Goal: Check status: Check status

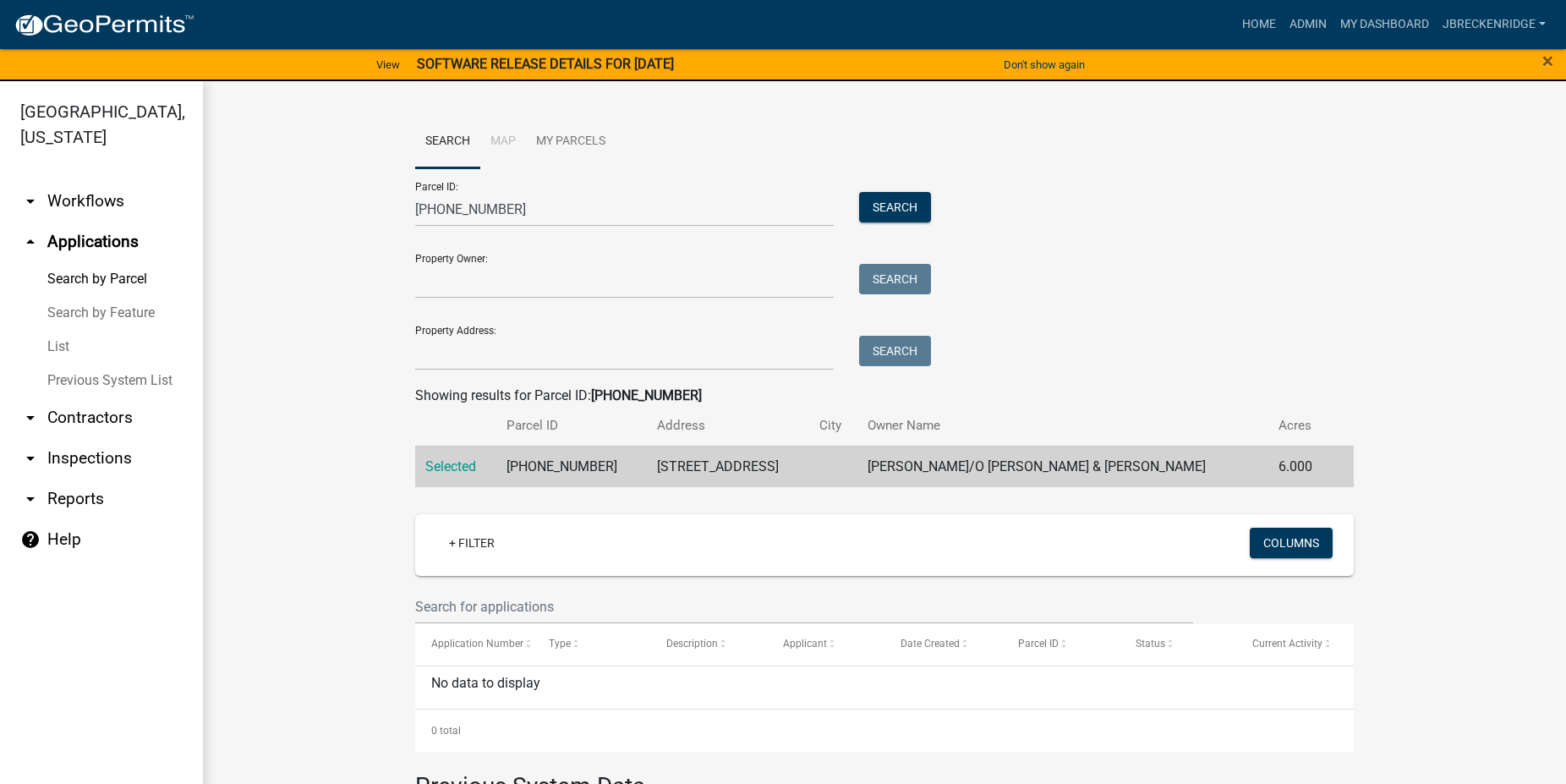
scroll to position [337, 0]
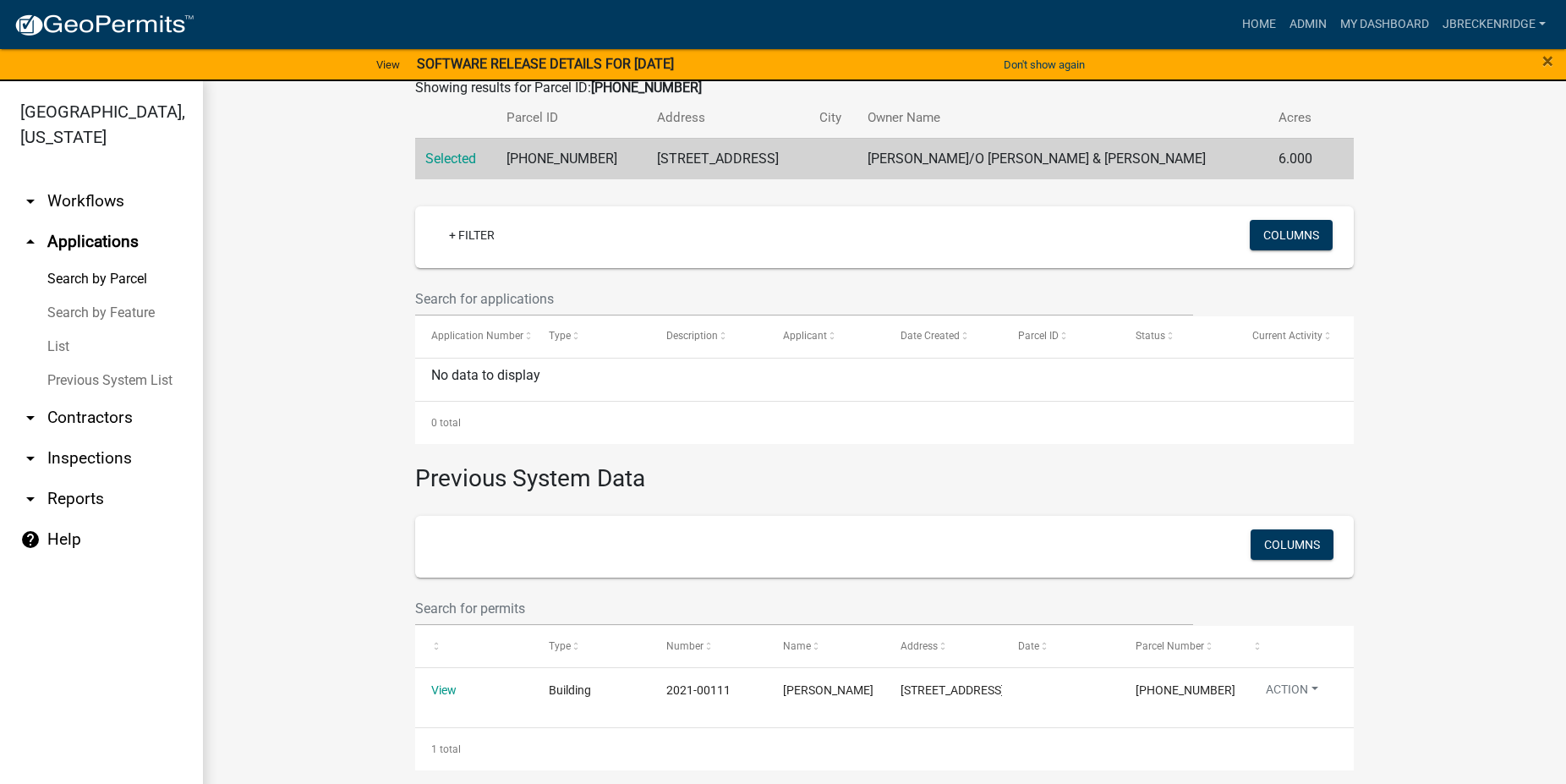
click at [107, 277] on link "Search by Parcel" at bounding box center [101, 278] width 203 height 34
click at [111, 273] on link "Search by Parcel" at bounding box center [101, 278] width 203 height 34
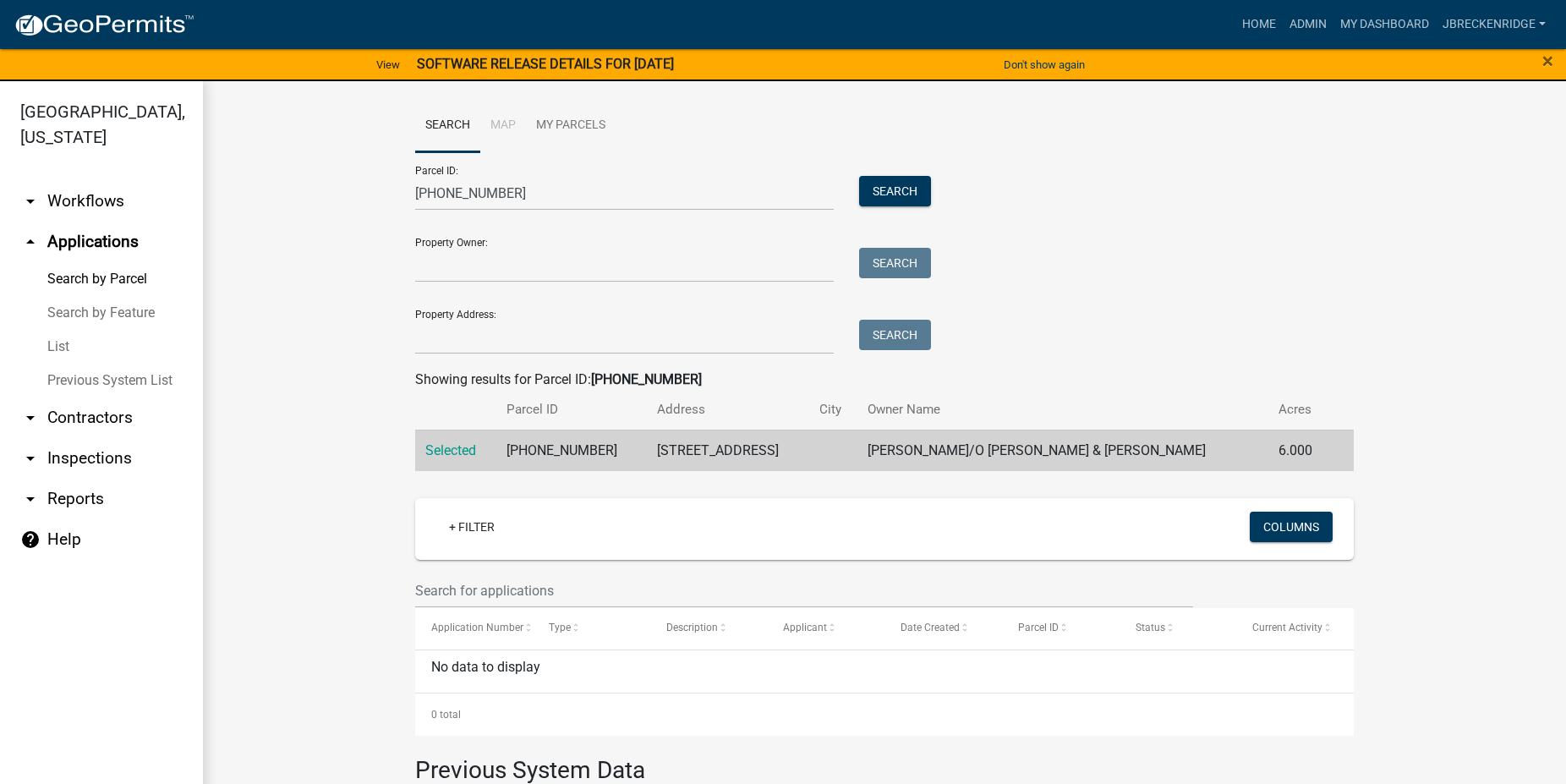
scroll to position [0, 0]
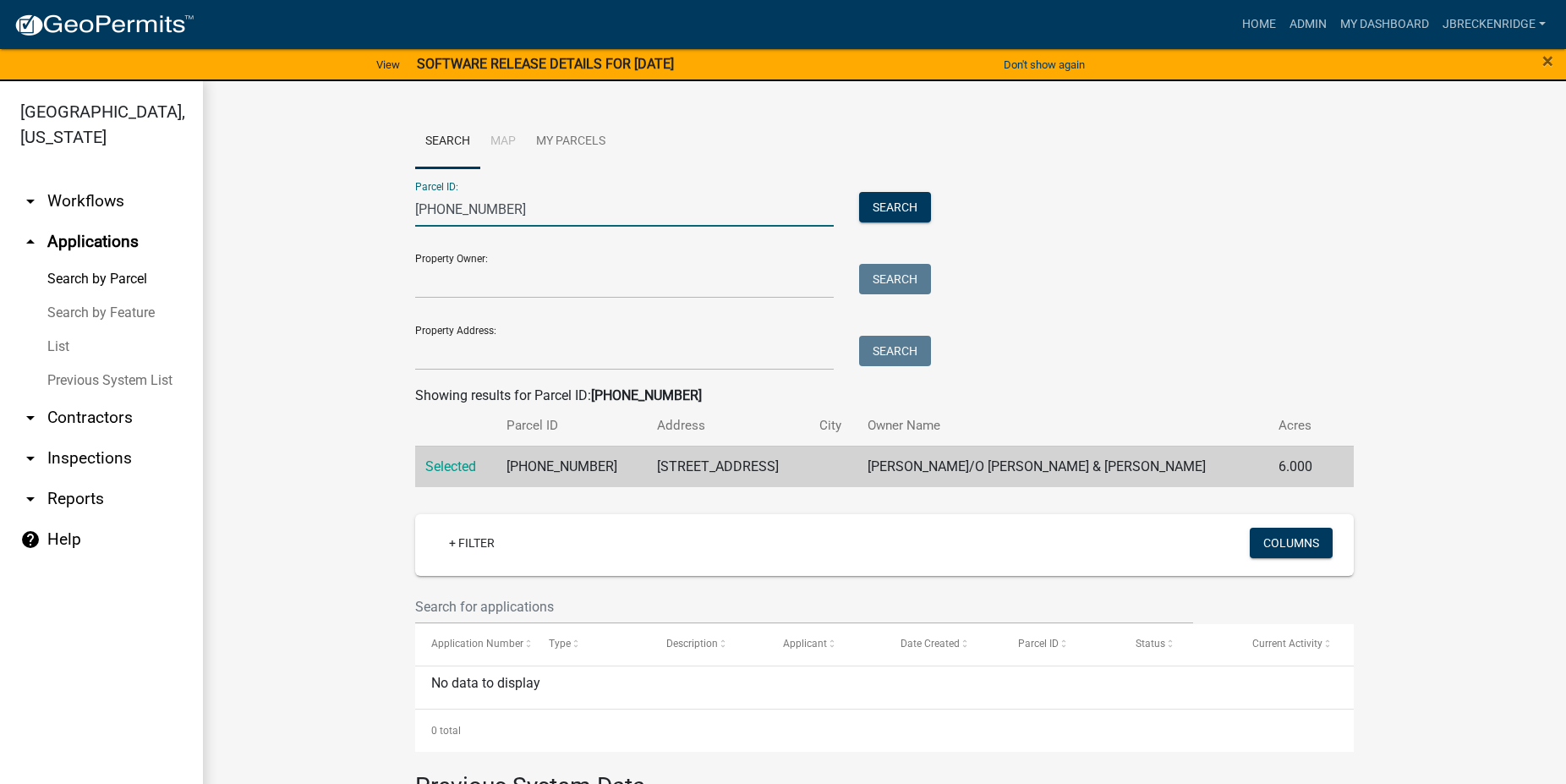
drag, startPoint x: 507, startPoint y: 202, endPoint x: 385, endPoint y: 191, distance: 122.5
click at [416, 192] on input "[PHONE_NUMBER]" at bounding box center [625, 209] width 419 height 35
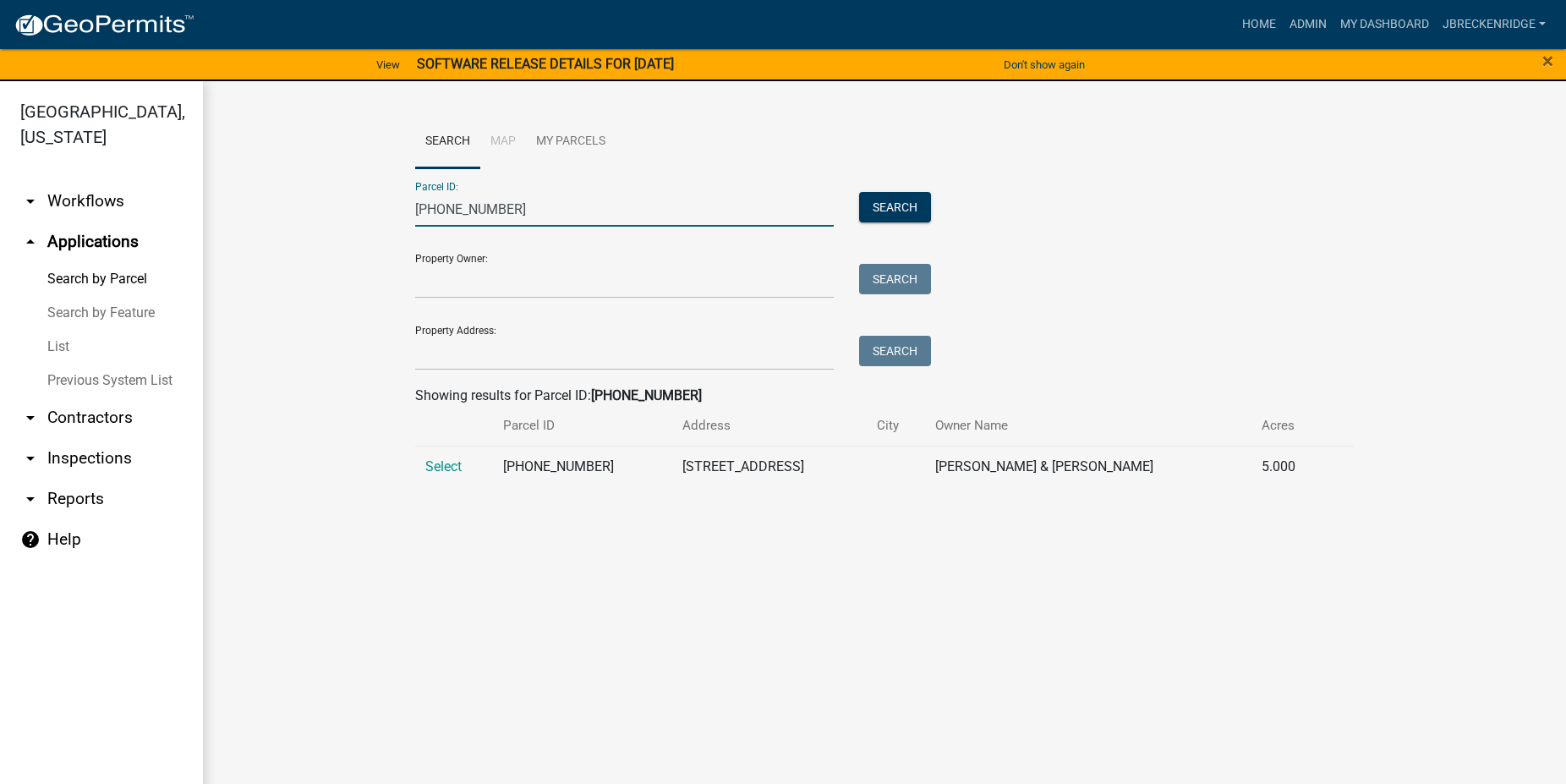
click at [423, 467] on td "Select" at bounding box center [454, 465] width 78 height 41
click at [431, 464] on span "Select" at bounding box center [444, 465] width 36 height 16
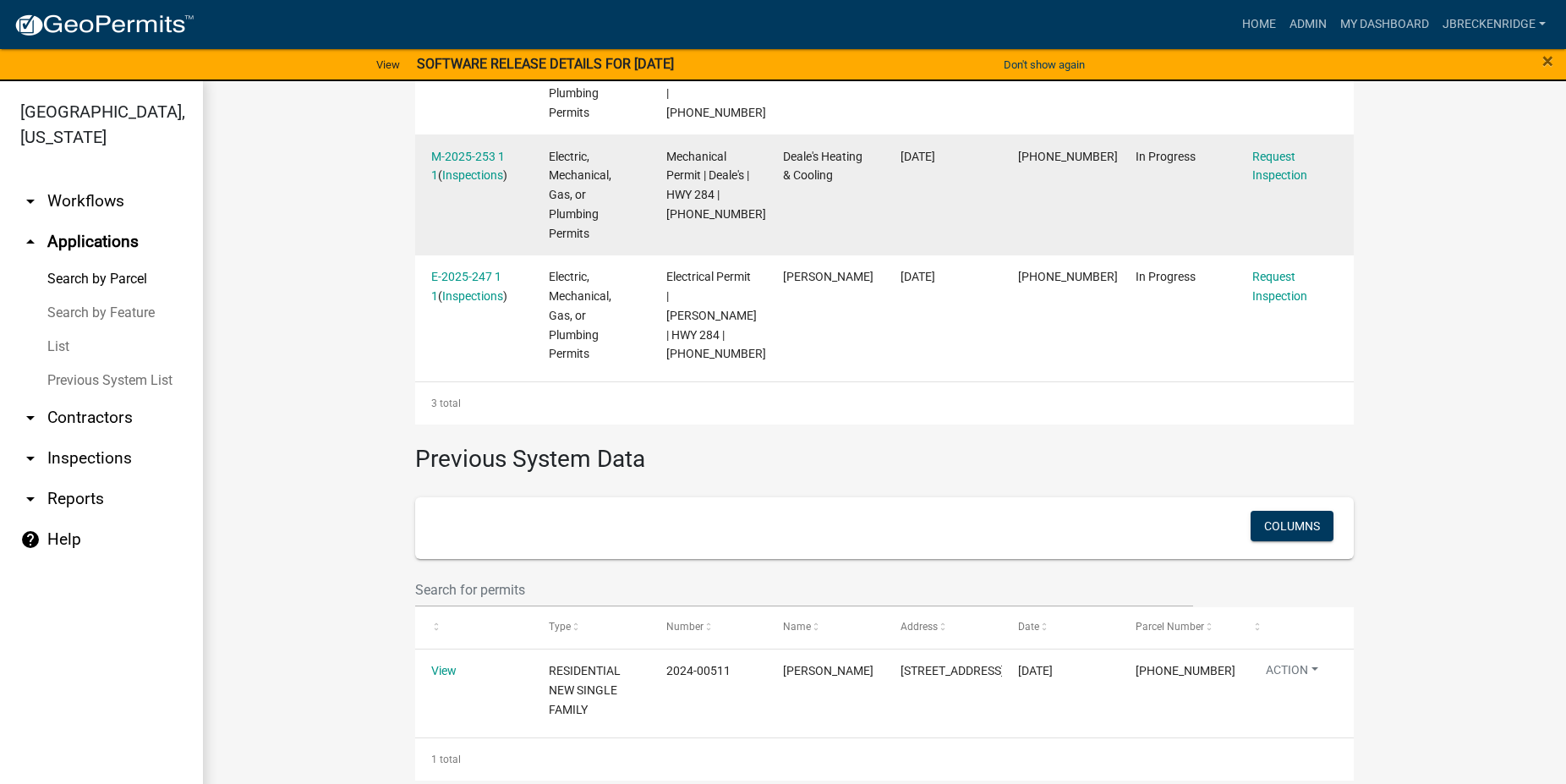
scroll to position [661, 0]
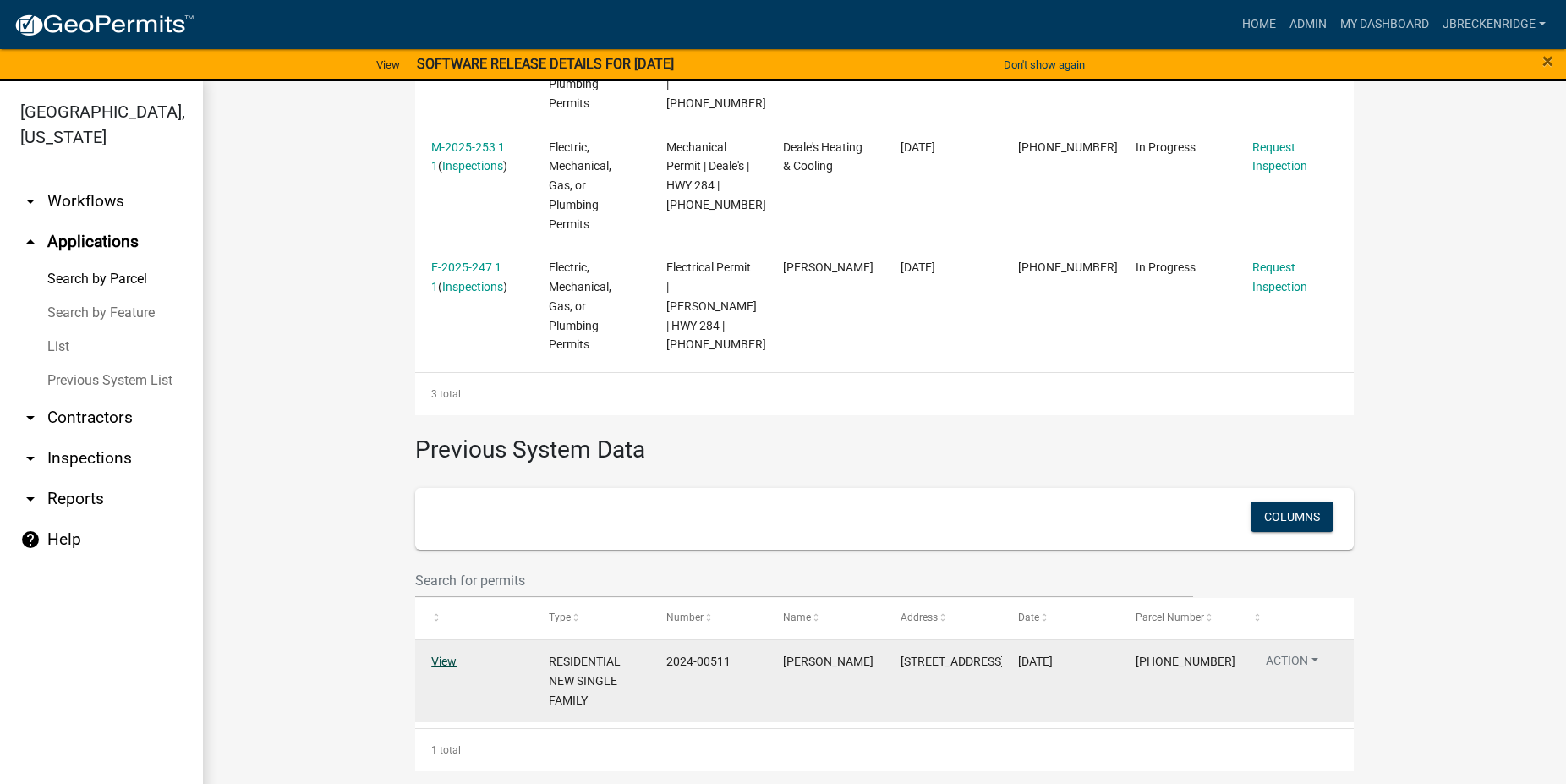
click at [437, 667] on link "View" at bounding box center [444, 661] width 25 height 13
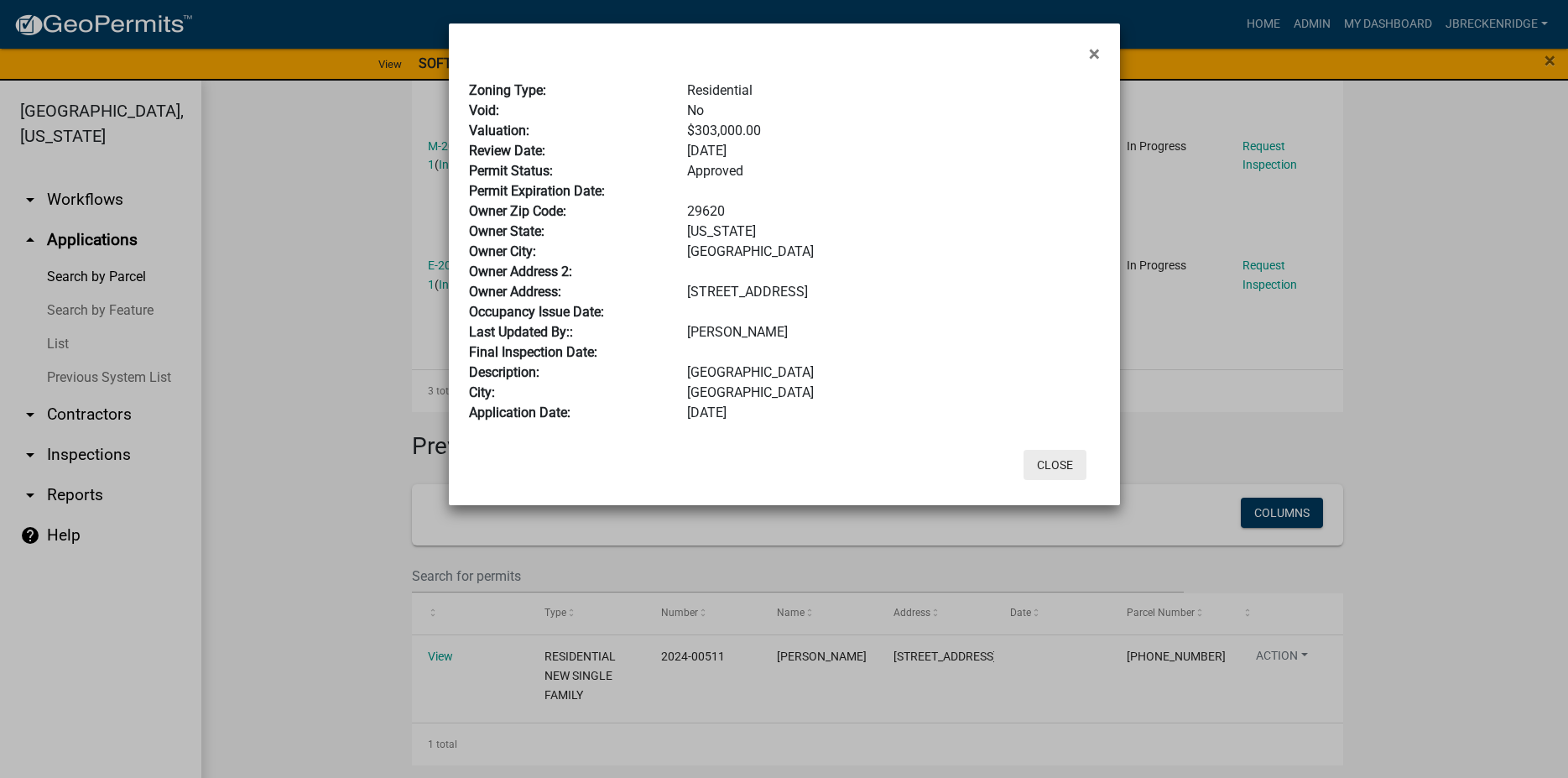
click at [1067, 469] on button "Close" at bounding box center [1055, 465] width 63 height 30
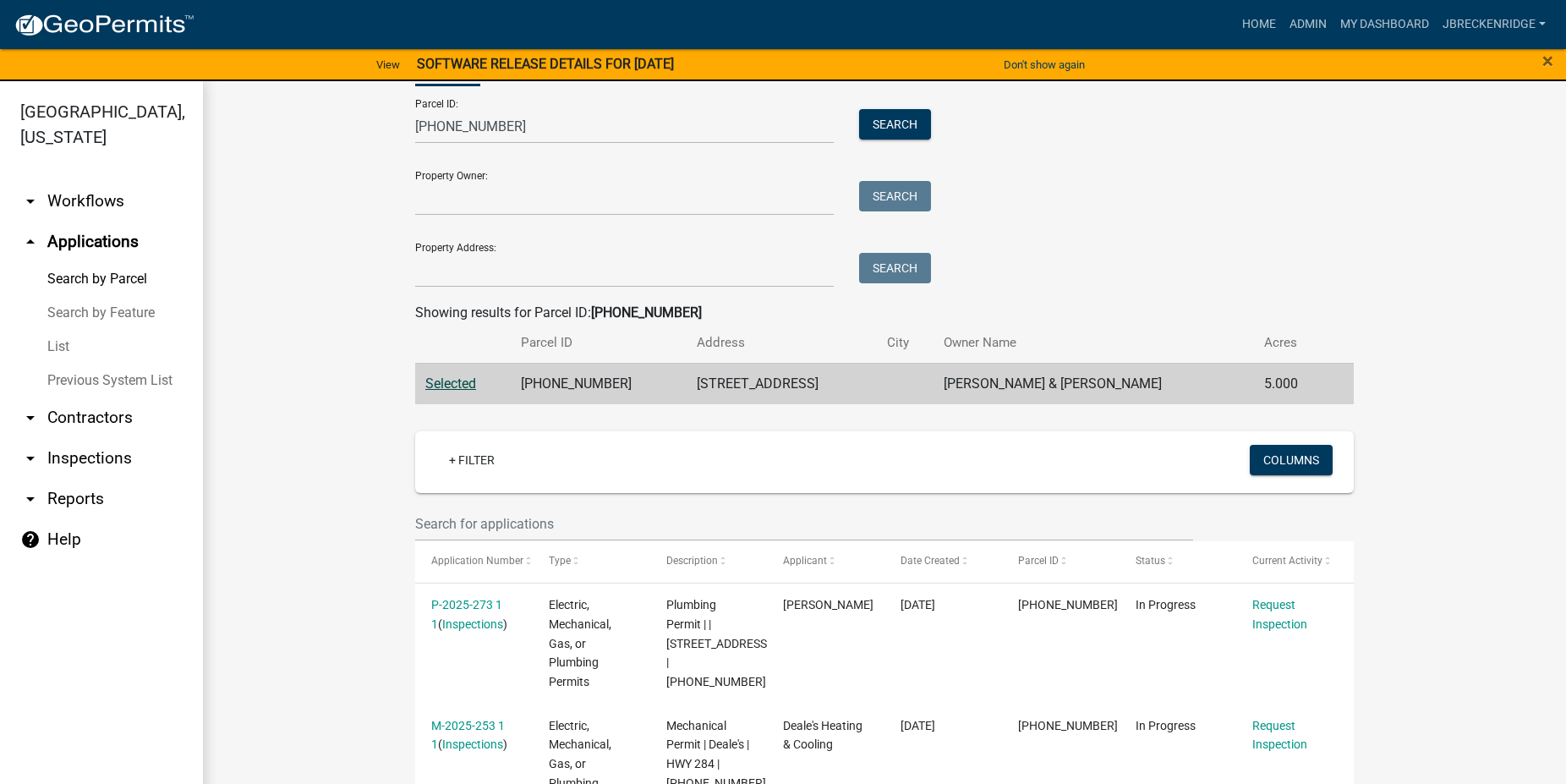
scroll to position [0, 0]
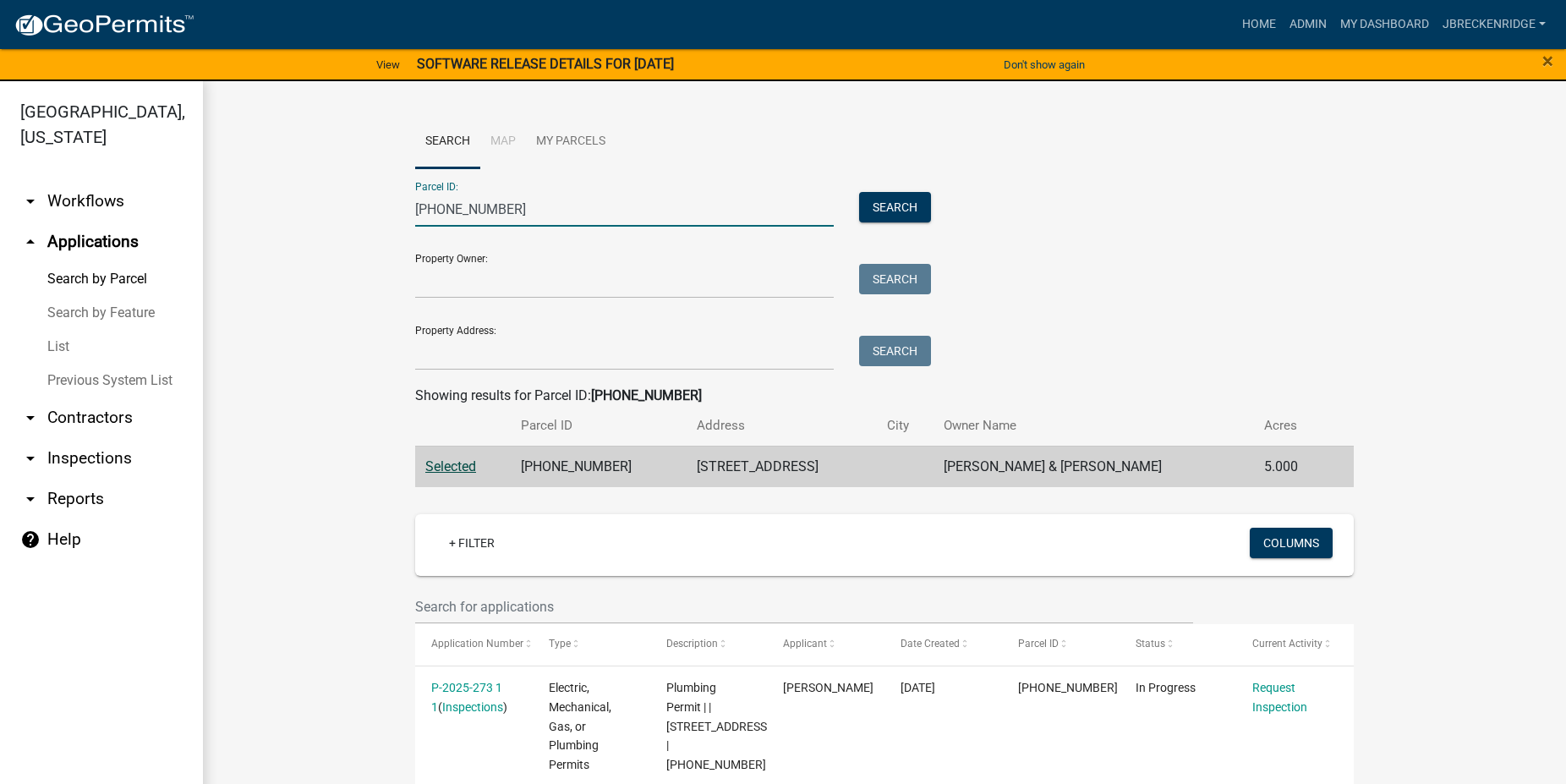
drag, startPoint x: 499, startPoint y: 208, endPoint x: 381, endPoint y: 205, distance: 118.0
click at [416, 205] on input "[PHONE_NUMBER]" at bounding box center [625, 209] width 419 height 35
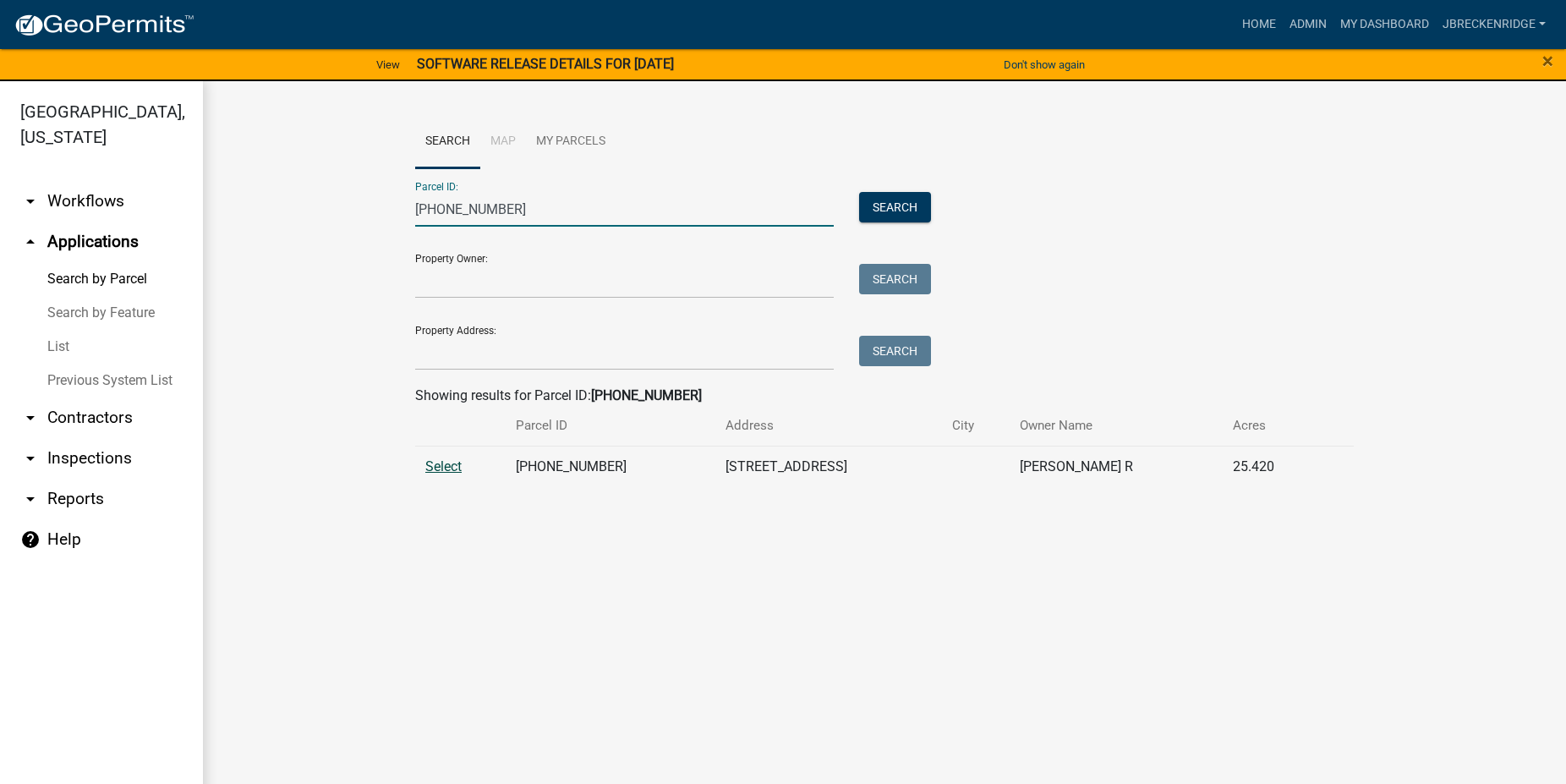
type input "[PHONE_NUMBER]"
click at [441, 465] on span "Select" at bounding box center [444, 465] width 36 height 16
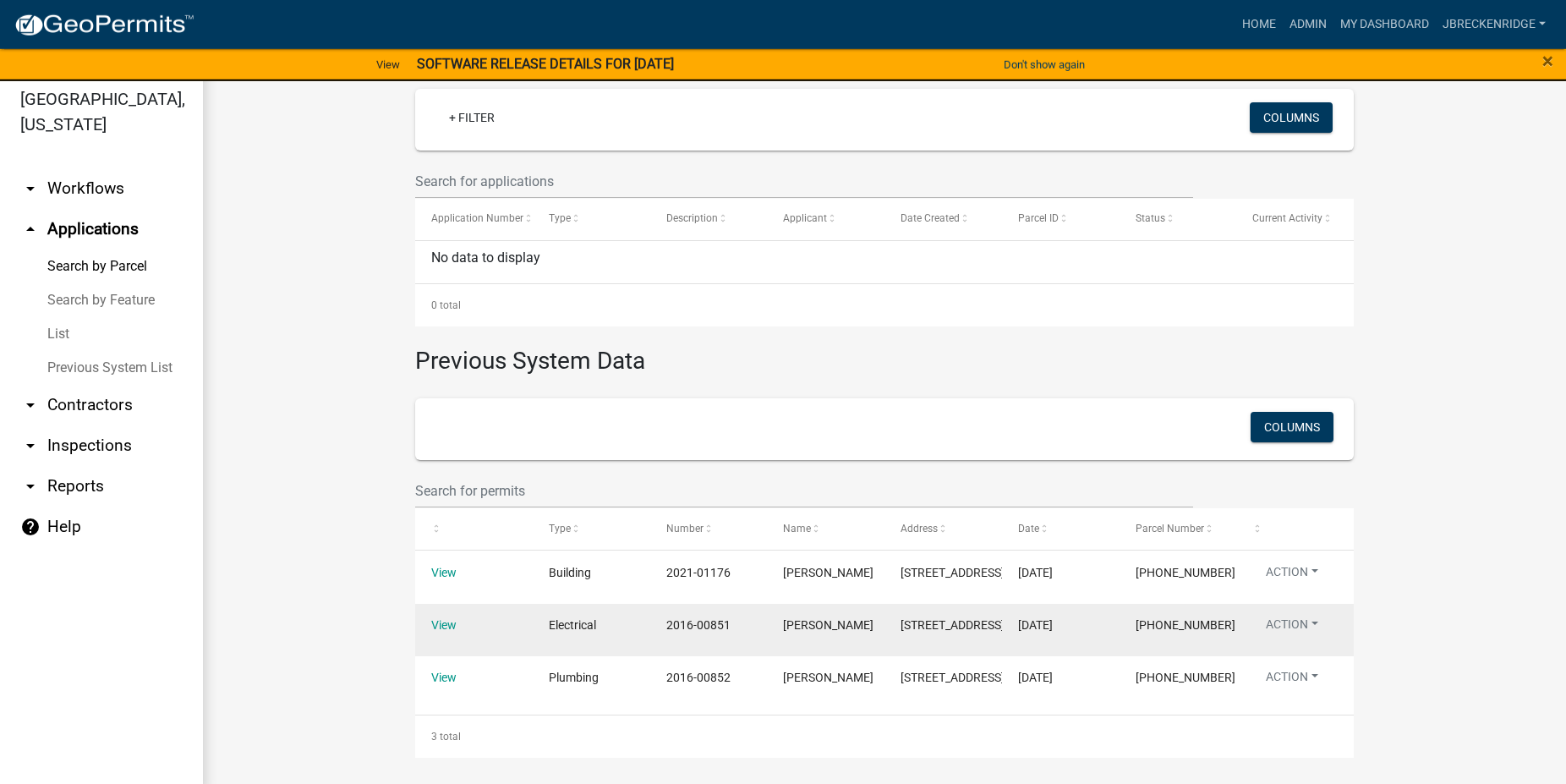
scroll to position [20, 0]
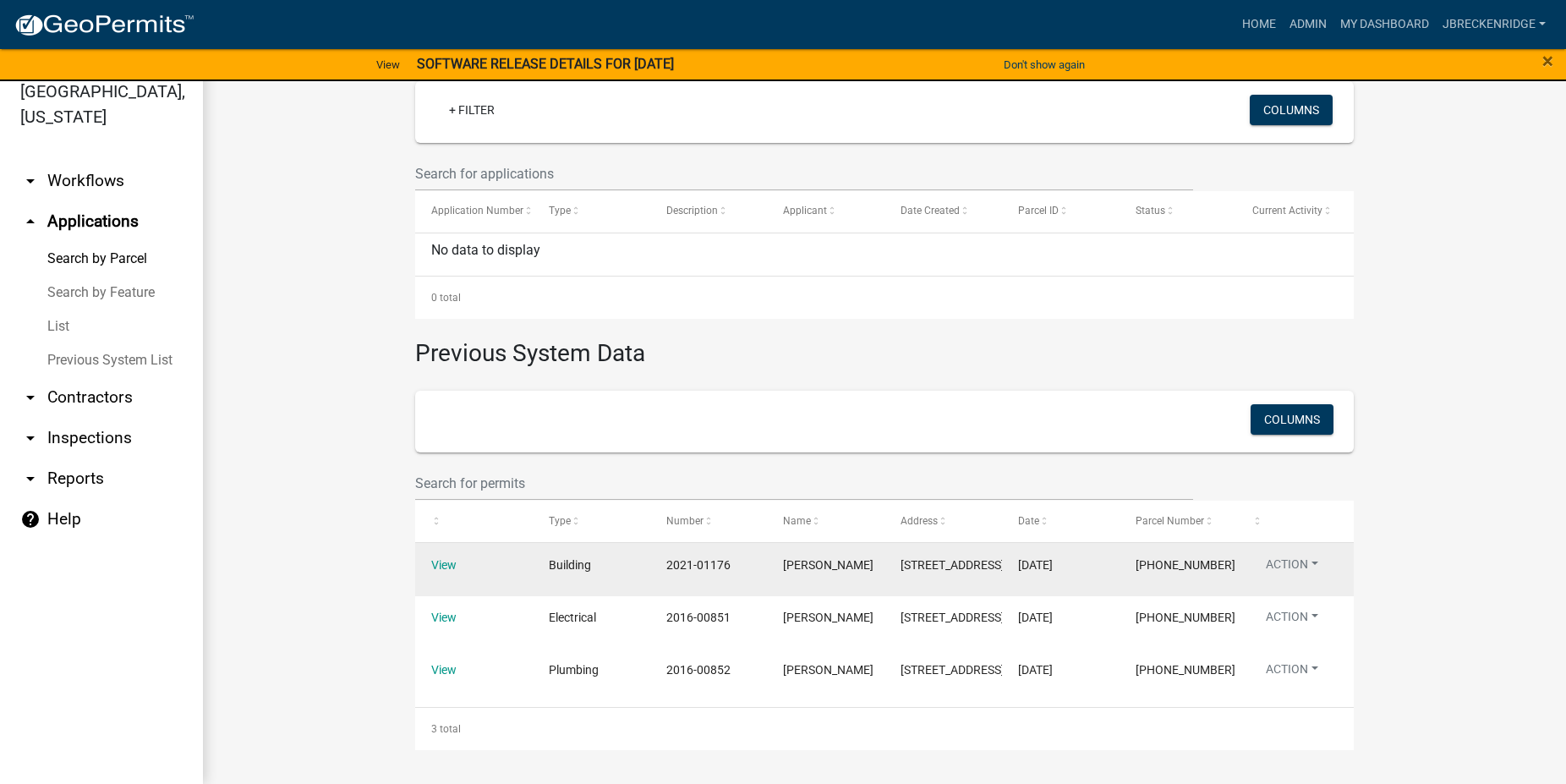
click at [424, 543] on datatable-body-cell "View" at bounding box center [474, 569] width 117 height 53
click at [431, 558] on link "View" at bounding box center [444, 564] width 25 height 13
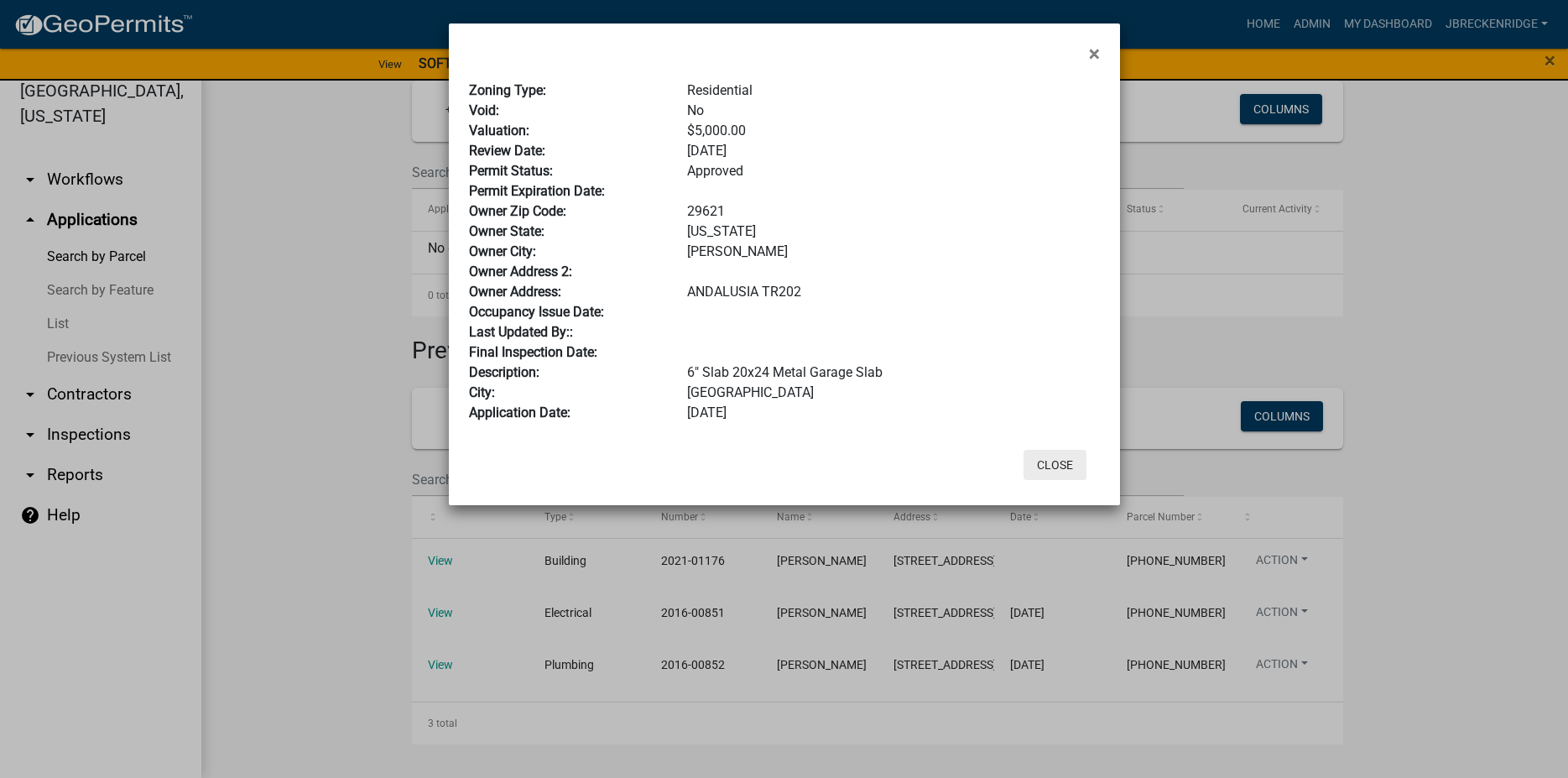
click at [1065, 461] on button "Close" at bounding box center [1055, 465] width 63 height 30
